Goal: Task Accomplishment & Management: Complete application form

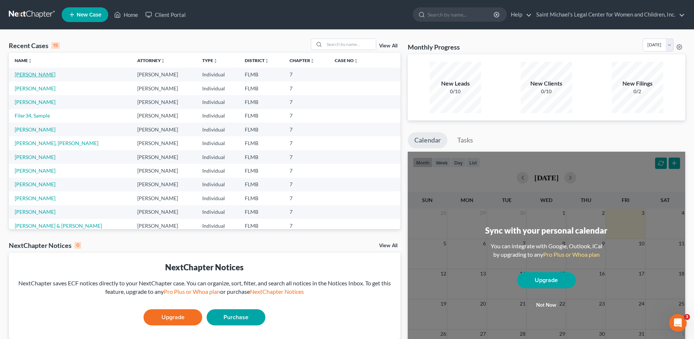
click at [33, 74] on link "[PERSON_NAME]" at bounding box center [35, 74] width 41 height 6
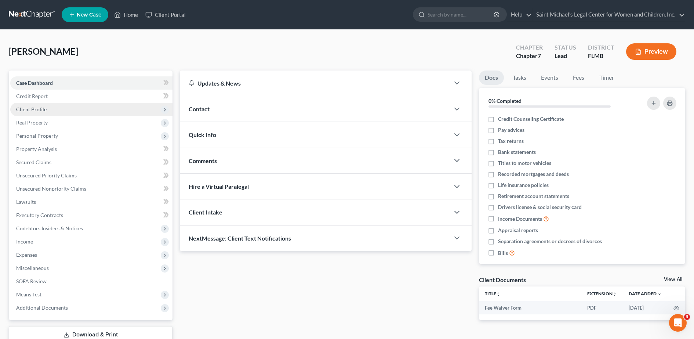
click at [41, 107] on span "Client Profile" at bounding box center [31, 109] width 30 height 6
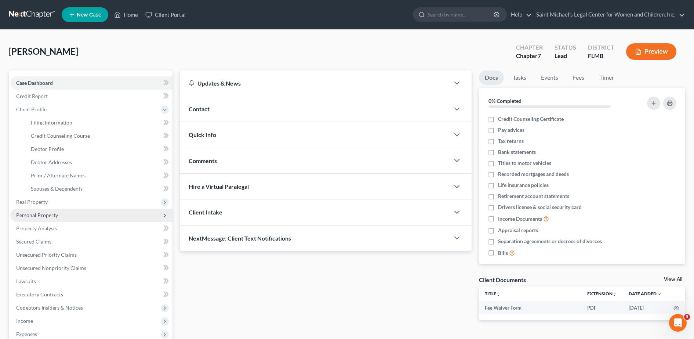
click at [53, 220] on span "Personal Property" at bounding box center [91, 214] width 162 height 13
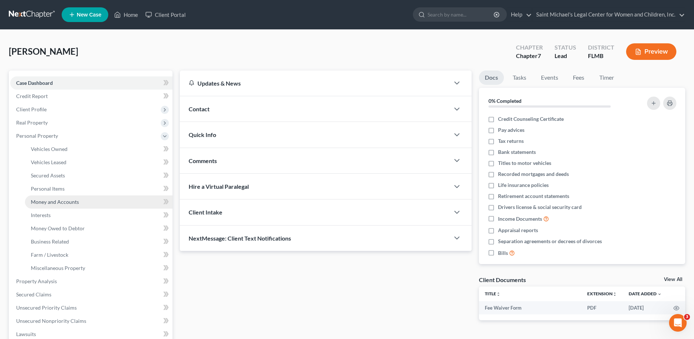
click at [61, 203] on span "Money and Accounts" at bounding box center [55, 201] width 48 height 6
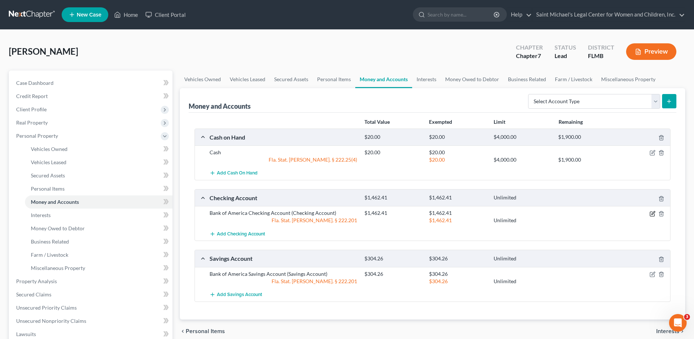
click at [650, 212] on icon "button" at bounding box center [652, 213] width 4 height 4
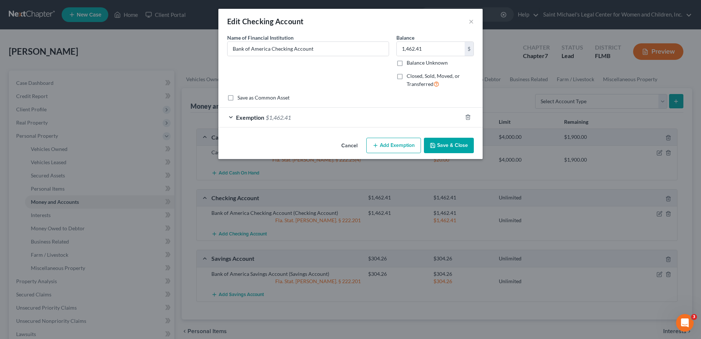
click at [468, 24] on div "Edit Checking Account ×" at bounding box center [350, 21] width 264 height 25
click at [472, 20] on button "×" at bounding box center [471, 21] width 5 height 9
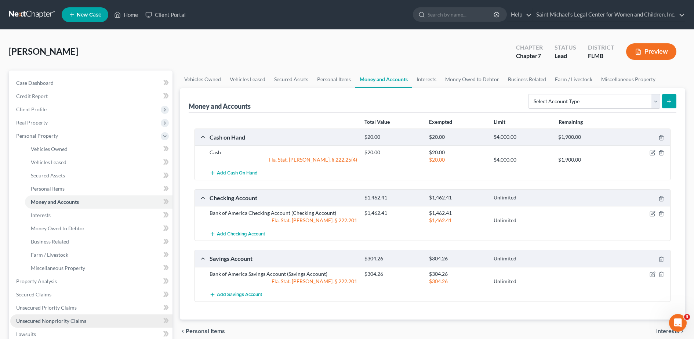
click at [71, 316] on link "Unsecured Nonpriority Claims" at bounding box center [91, 320] width 162 height 13
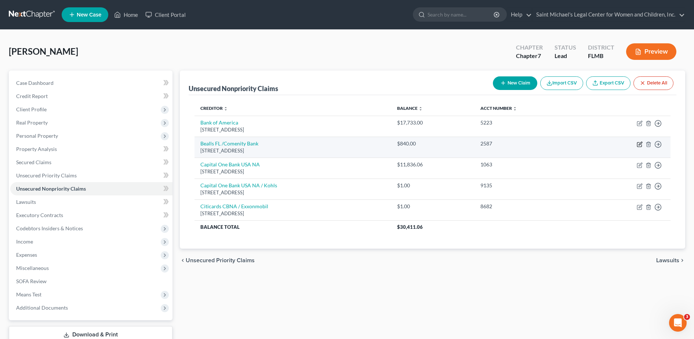
click at [637, 142] on icon "button" at bounding box center [639, 144] width 4 height 4
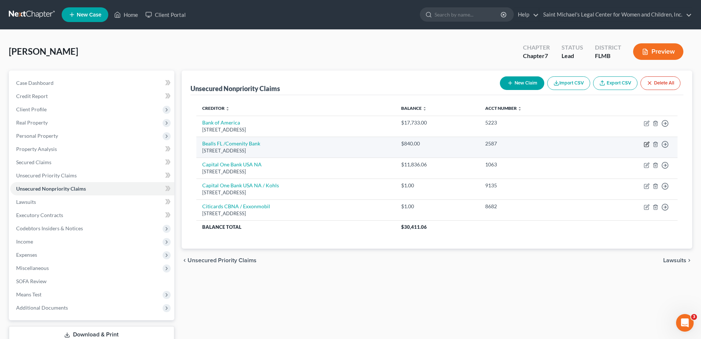
select select "36"
select select "2"
select select "0"
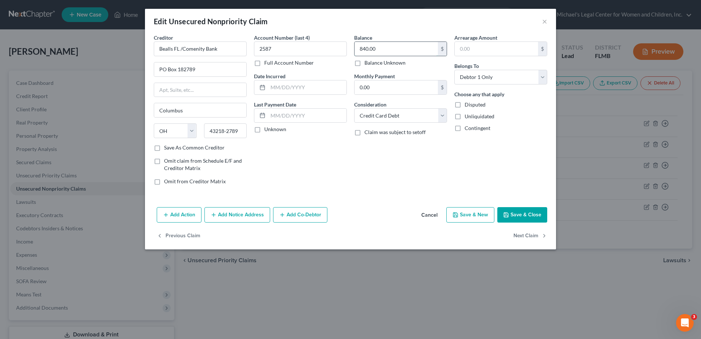
click at [377, 45] on input "840.00" at bounding box center [395, 49] width 83 height 14
type input "860.72"
click at [524, 216] on button "Save & Close" at bounding box center [522, 214] width 50 height 15
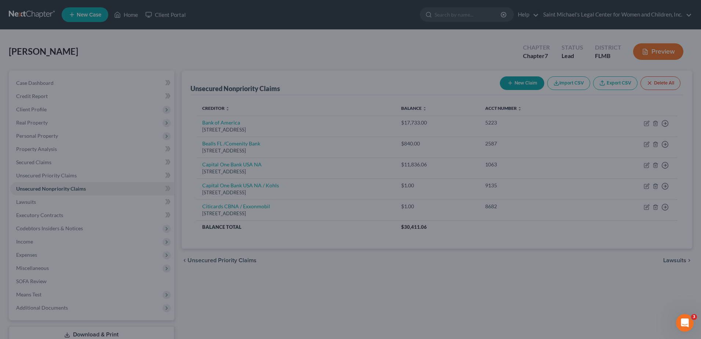
type input "0"
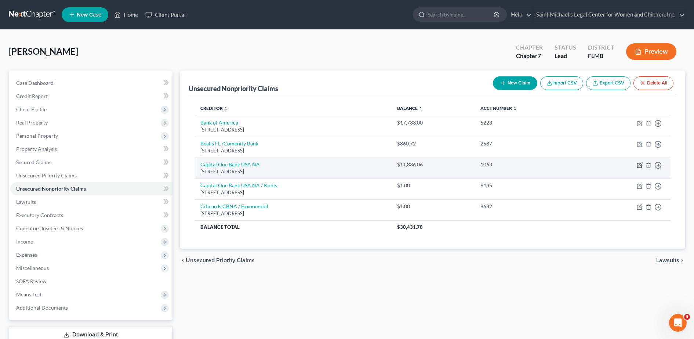
click at [637, 164] on icon "button" at bounding box center [639, 165] width 4 height 4
select select "46"
select select "2"
select select "0"
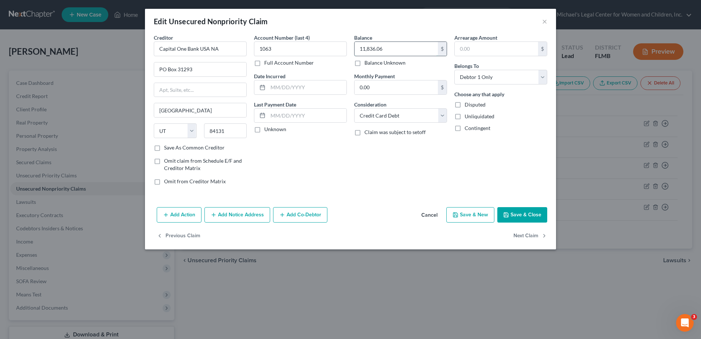
click at [398, 52] on input "11,836.06" at bounding box center [395, 49] width 83 height 14
click at [394, 50] on input "11,836.06" at bounding box center [395, 49] width 83 height 14
type input "11,618.13"
click at [526, 213] on button "Save & Close" at bounding box center [522, 214] width 50 height 15
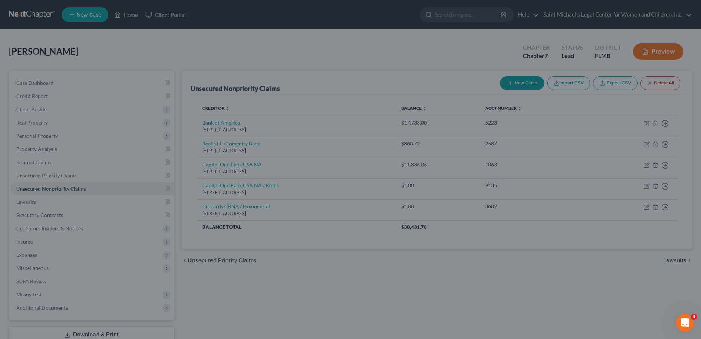
type input "0"
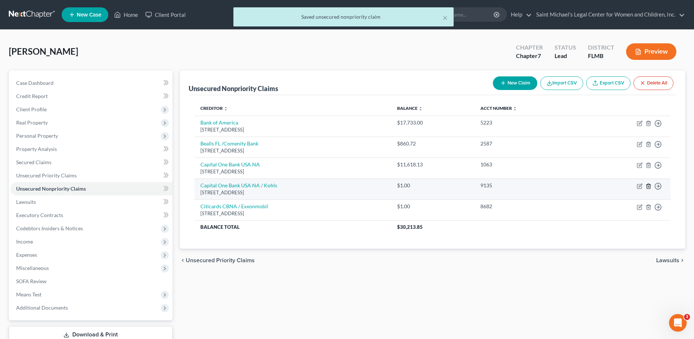
click at [647, 186] on icon "button" at bounding box center [647, 185] width 3 height 5
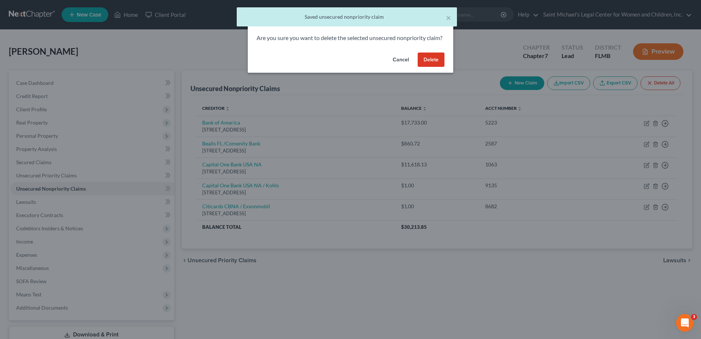
click at [426, 67] on button "Delete" at bounding box center [431, 59] width 27 height 15
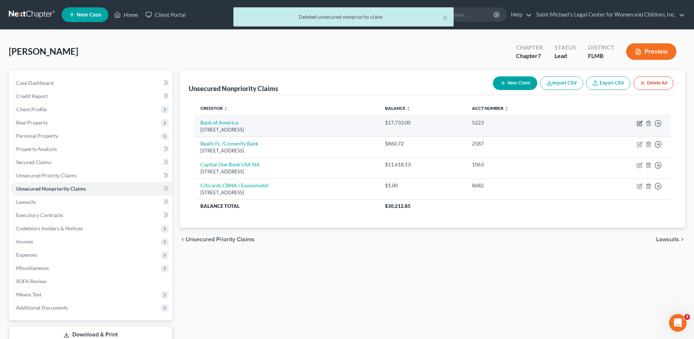
click at [640, 123] on icon "button" at bounding box center [639, 122] width 3 height 3
select select "45"
select select "2"
select select "0"
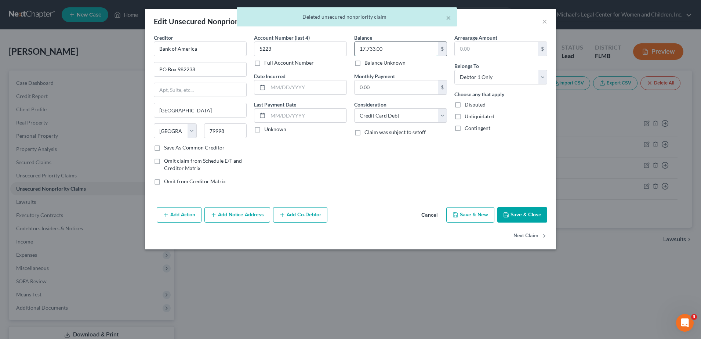
click at [405, 53] on input "17,733.00" at bounding box center [395, 49] width 83 height 14
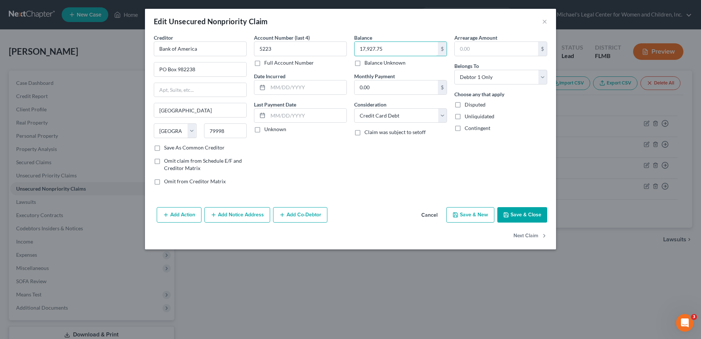
type input "17,927.75"
click at [528, 215] on button "Save & Close" at bounding box center [522, 214] width 50 height 15
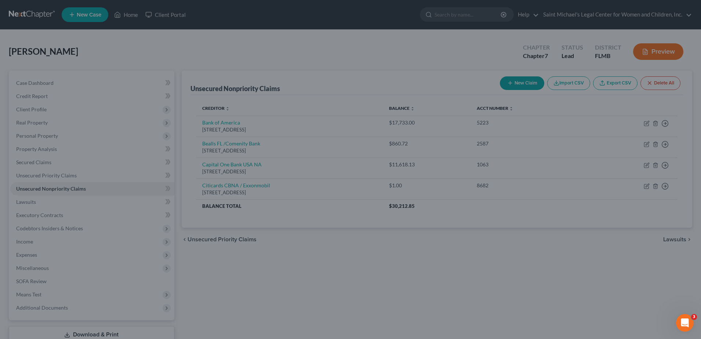
type input "0"
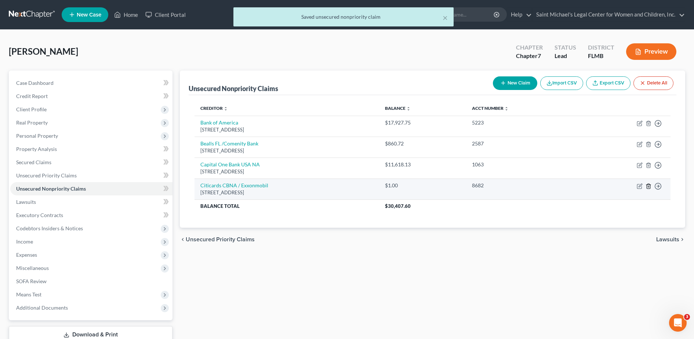
click at [649, 185] on icon "button" at bounding box center [648, 186] width 6 height 6
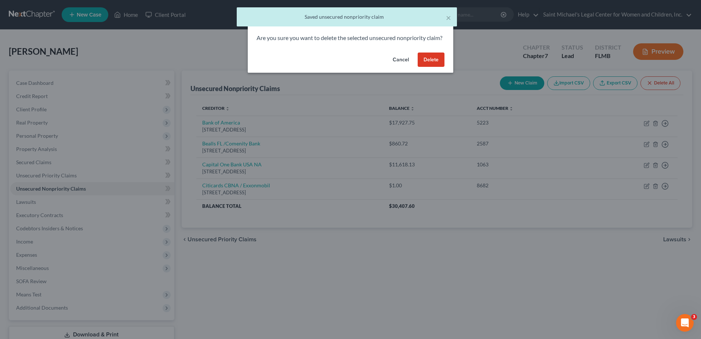
click at [434, 67] on button "Delete" at bounding box center [431, 59] width 27 height 15
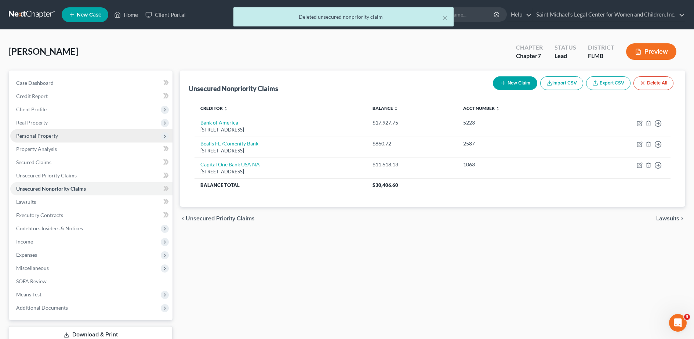
click at [50, 137] on span "Personal Property" at bounding box center [37, 135] width 42 height 6
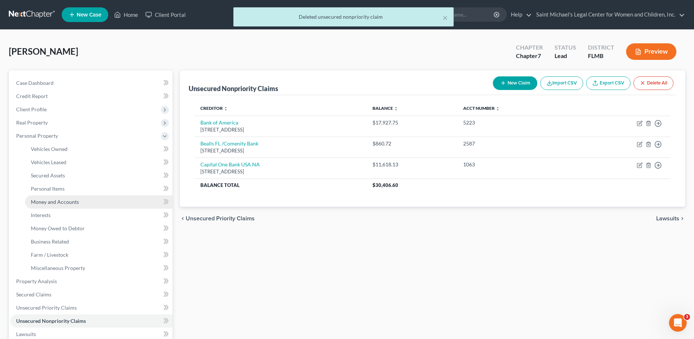
click at [72, 202] on span "Money and Accounts" at bounding box center [55, 201] width 48 height 6
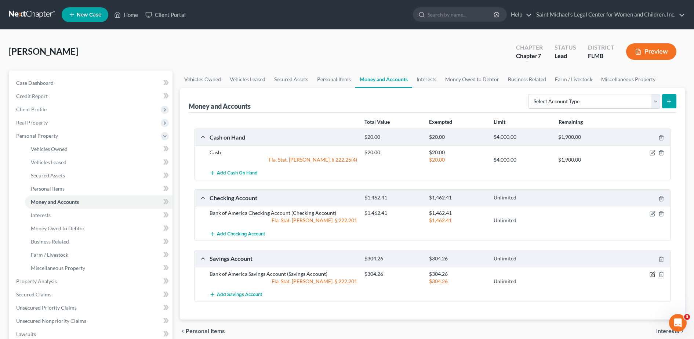
click at [651, 273] on icon "button" at bounding box center [652, 274] width 6 height 6
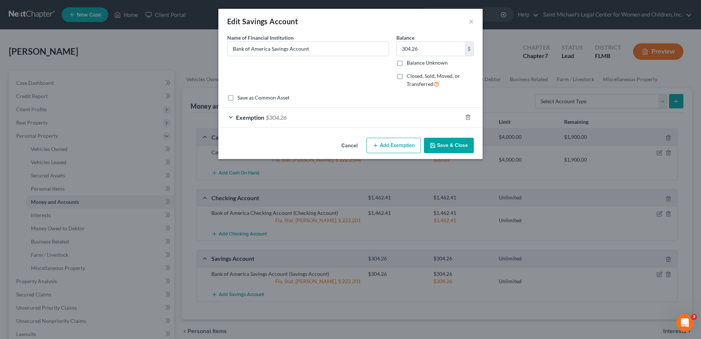
click at [429, 39] on div "Balance 304.26 $ Balance Unknown Balance Undetermined 304.26 $ Balance Unknown" at bounding box center [434, 50] width 77 height 33
click at [429, 46] on input "304.26" at bounding box center [431, 49] width 68 height 14
type input "209.26"
click at [404, 117] on div "Exemption $304.26" at bounding box center [340, 117] width 244 height 19
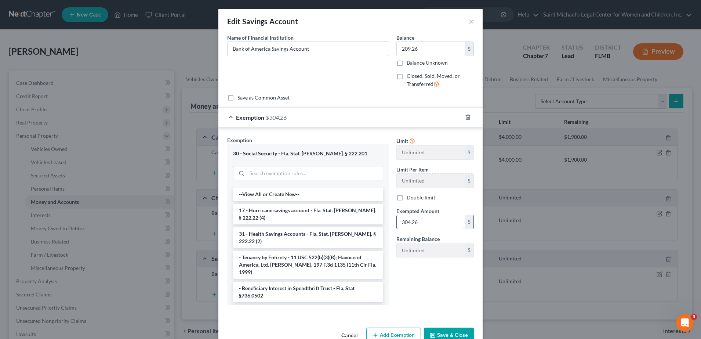
click at [428, 219] on input "304.26" at bounding box center [431, 222] width 68 height 14
type input "209.26"
click at [451, 331] on button "Save & Close" at bounding box center [449, 334] width 50 height 15
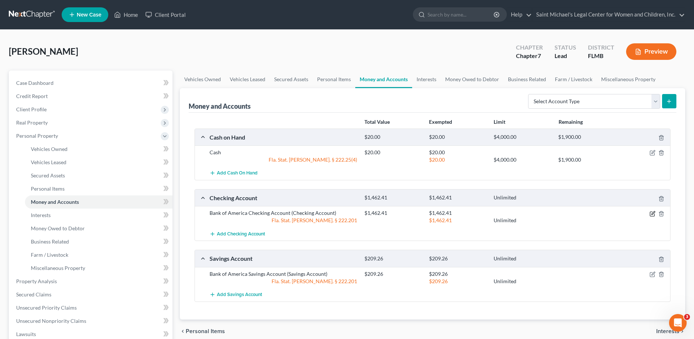
click at [652, 214] on icon "button" at bounding box center [652, 212] width 3 height 3
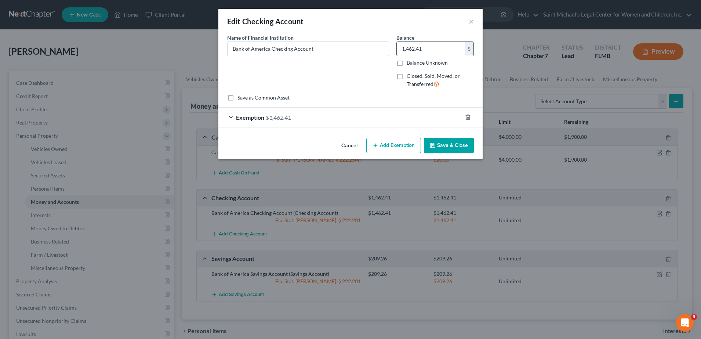
click at [427, 47] on input "1,462.41" at bounding box center [431, 49] width 68 height 14
type input "1,252.14"
click at [395, 116] on div "Exemption $1,462.41" at bounding box center [340, 117] width 244 height 19
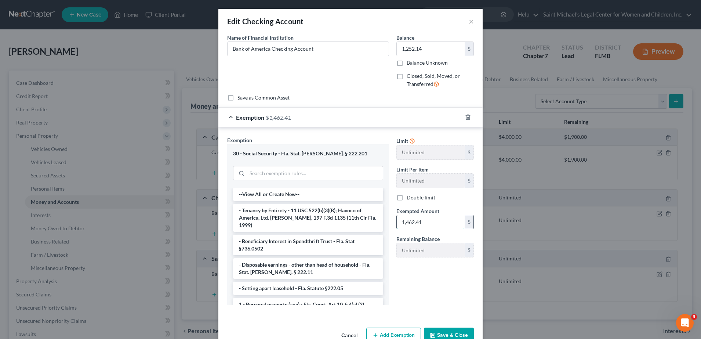
click at [419, 219] on input "1,462.41" at bounding box center [431, 222] width 68 height 14
type input "1,252.14"
click at [449, 334] on button "Save & Close" at bounding box center [449, 334] width 50 height 15
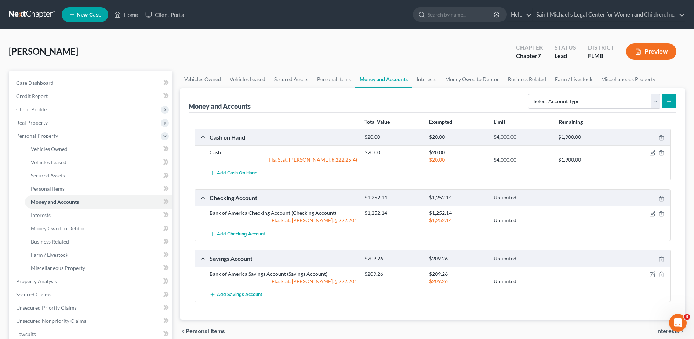
scroll to position [183, 0]
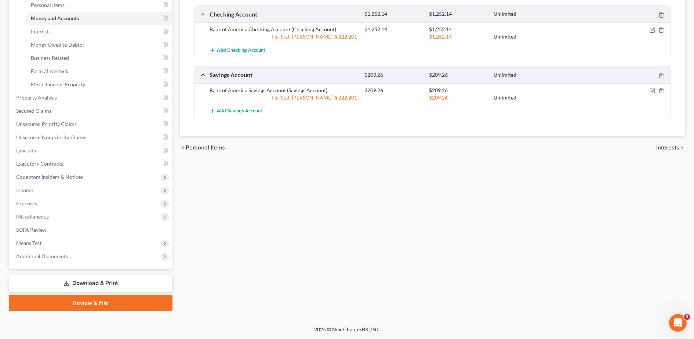
click at [108, 284] on link "Download & Print" at bounding box center [91, 282] width 164 height 17
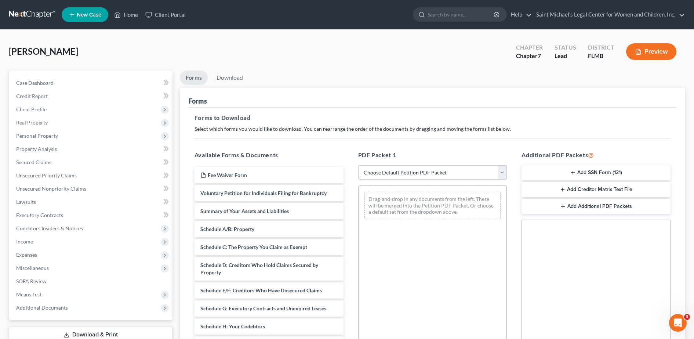
click at [438, 170] on select "Choose Default Petition PDF Packet Complete Bankruptcy Petition (all forms and …" at bounding box center [432, 172] width 149 height 15
select select "0"
click at [358, 165] on select "Choose Default Petition PDF Packet Complete Bankruptcy Petition (all forms and …" at bounding box center [432, 172] width 149 height 15
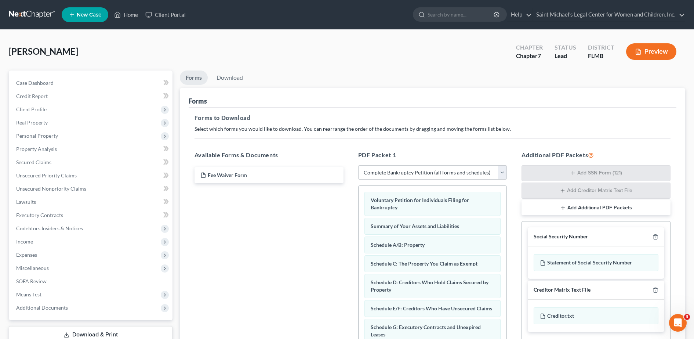
scroll to position [115, 0]
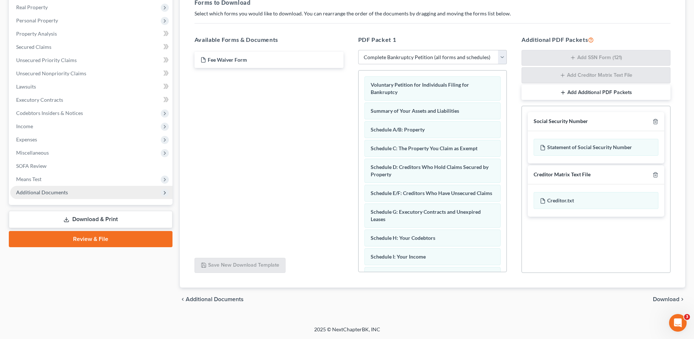
click at [129, 190] on span "Additional Documents" at bounding box center [91, 192] width 162 height 13
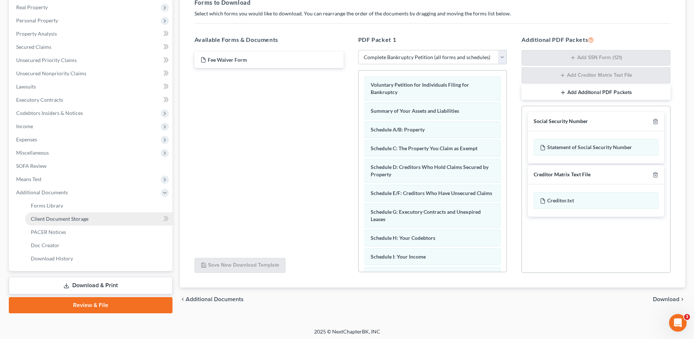
click at [124, 216] on link "Client Document Storage" at bounding box center [98, 218] width 147 height 13
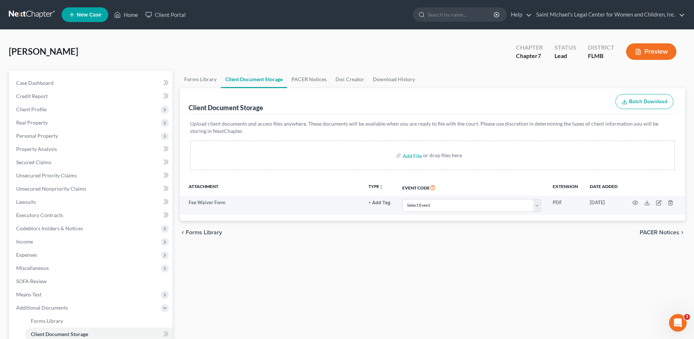
scroll to position [117, 0]
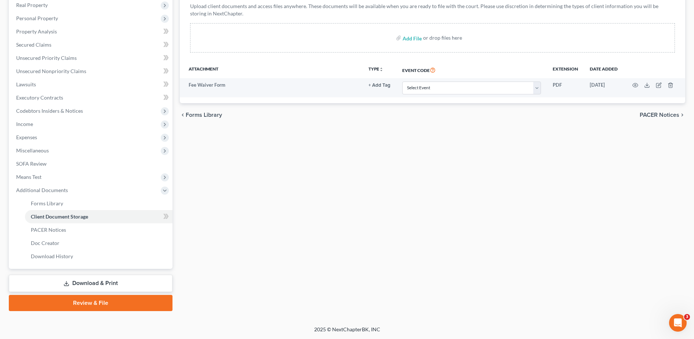
click at [116, 281] on link "Download & Print" at bounding box center [91, 282] width 164 height 17
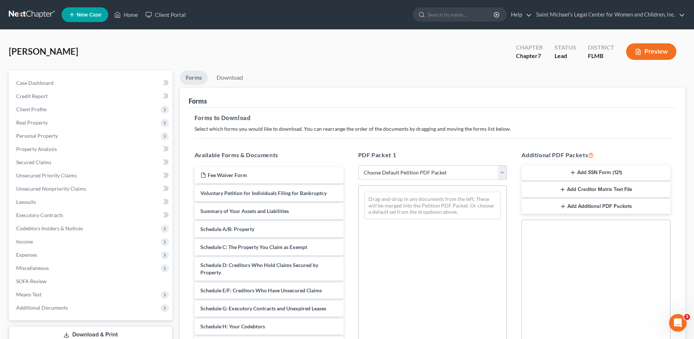
click at [430, 168] on select "Choose Default Petition PDF Packet Complete Bankruptcy Petition (all forms and …" at bounding box center [432, 172] width 149 height 15
select select "0"
click at [358, 165] on select "Choose Default Petition PDF Packet Complete Bankruptcy Petition (all forms and …" at bounding box center [432, 172] width 149 height 15
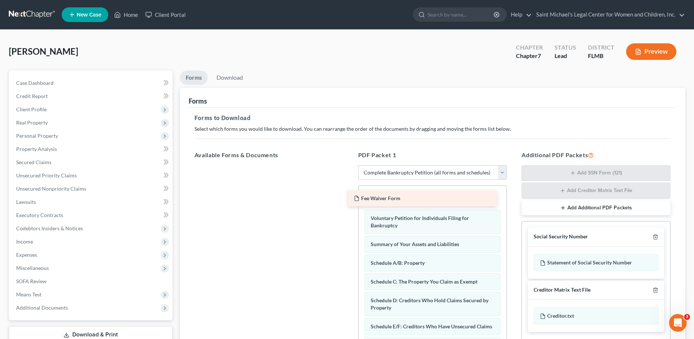
drag, startPoint x: 273, startPoint y: 172, endPoint x: 426, endPoint y: 196, distance: 155.1
click at [349, 165] on div "Fee Waiver Form Fee Waiver Form" at bounding box center [269, 165] width 161 height 0
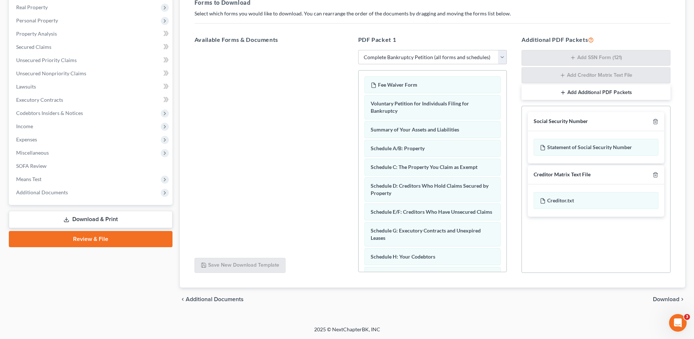
click at [677, 295] on div "chevron_left Additional Documents Download chevron_right" at bounding box center [432, 298] width 505 height 23
click at [675, 299] on span "Download" at bounding box center [666, 299] width 26 height 6
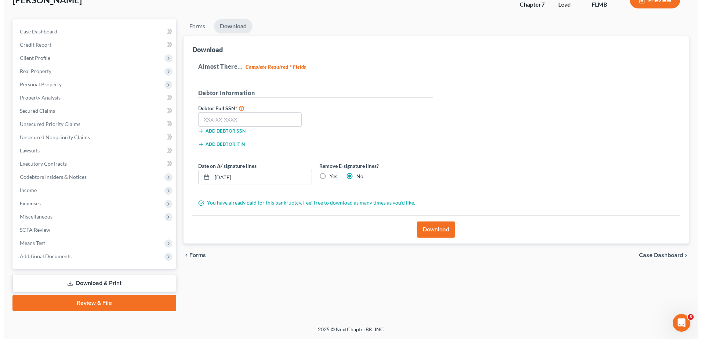
scroll to position [51, 0]
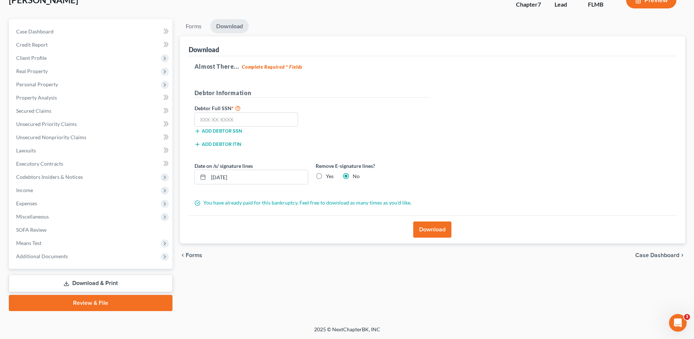
click at [623, 164] on div "Almost There... Complete Required * Fields Debtor Information Debtor Full SSN *…" at bounding box center [433, 135] width 488 height 159
click at [233, 121] on input "text" at bounding box center [246, 119] width 104 height 15
type input "317-36-8380"
click at [248, 177] on input "[DATE]" at bounding box center [257, 177] width 99 height 14
type input "1"
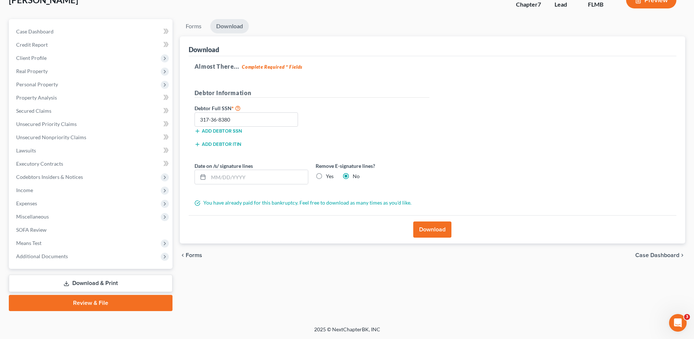
click at [326, 172] on label "Yes" at bounding box center [330, 175] width 8 height 7
click at [329, 172] on input "Yes" at bounding box center [331, 174] width 5 height 5
radio input "true"
radio input "false"
click at [438, 224] on button "Download" at bounding box center [432, 229] width 38 height 16
